Goal: Information Seeking & Learning: Learn about a topic

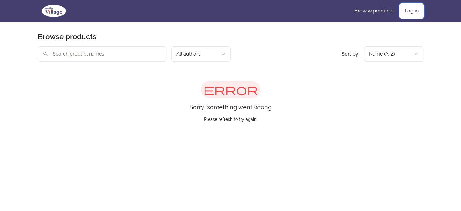
click at [417, 10] on link "Log in" at bounding box center [412, 11] width 24 height 15
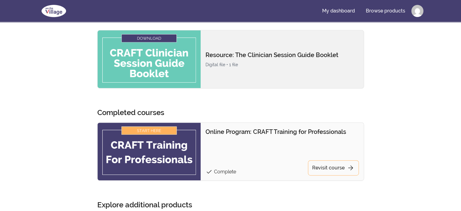
scroll to position [243, 0]
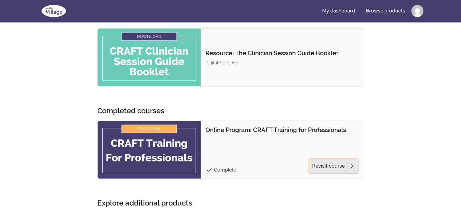
click at [319, 163] on link "Revisit course arrow_forward" at bounding box center [333, 165] width 51 height 15
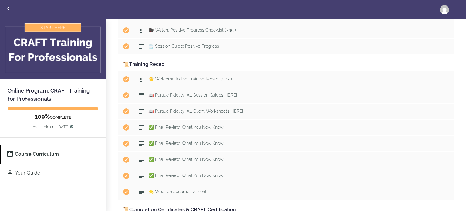
scroll to position [3559, 0]
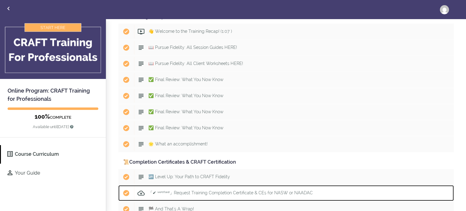
click at [278, 190] on span "「✔ ᵛᵉʳᶦᶠᶦᵉᵈ」Request Training Completion Certificate & CEs for NASW or NAADAC" at bounding box center [230, 192] width 164 height 5
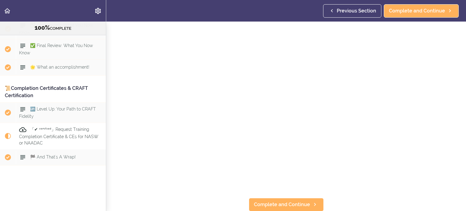
scroll to position [115, 0]
click at [278, 200] on span "Complete and Continue" at bounding box center [282, 203] width 56 height 7
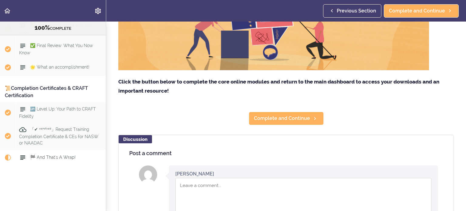
scroll to position [182, 0]
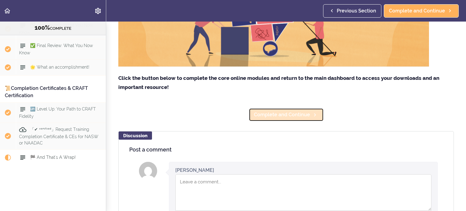
click at [281, 115] on span "Complete and Continue" at bounding box center [282, 114] width 56 height 7
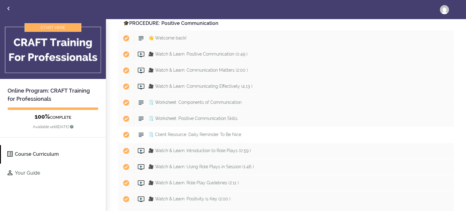
scroll to position [1426, 0]
